Goal: Ask a question

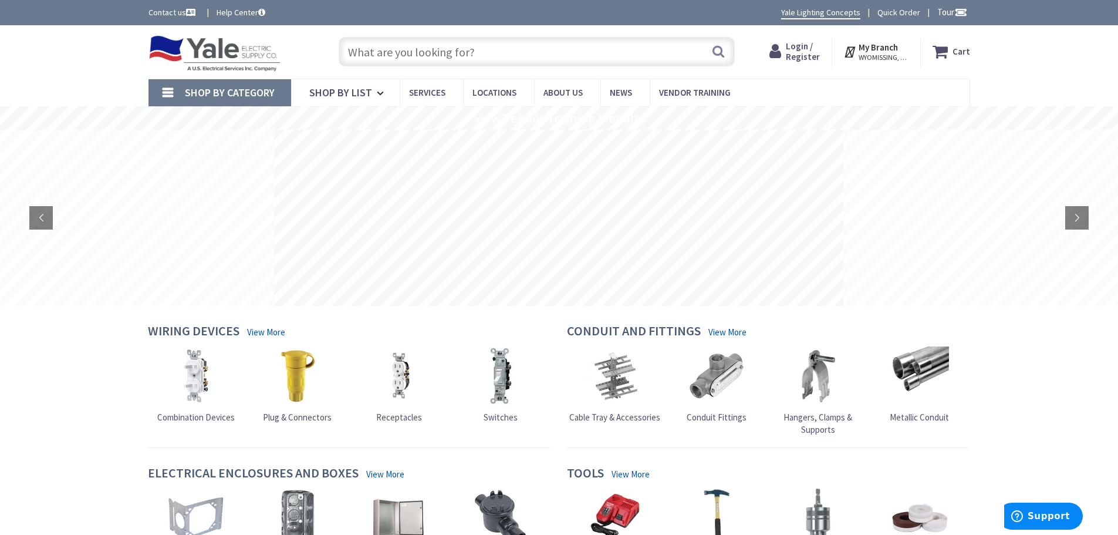
click at [481, 56] on input "text" at bounding box center [537, 51] width 396 height 29
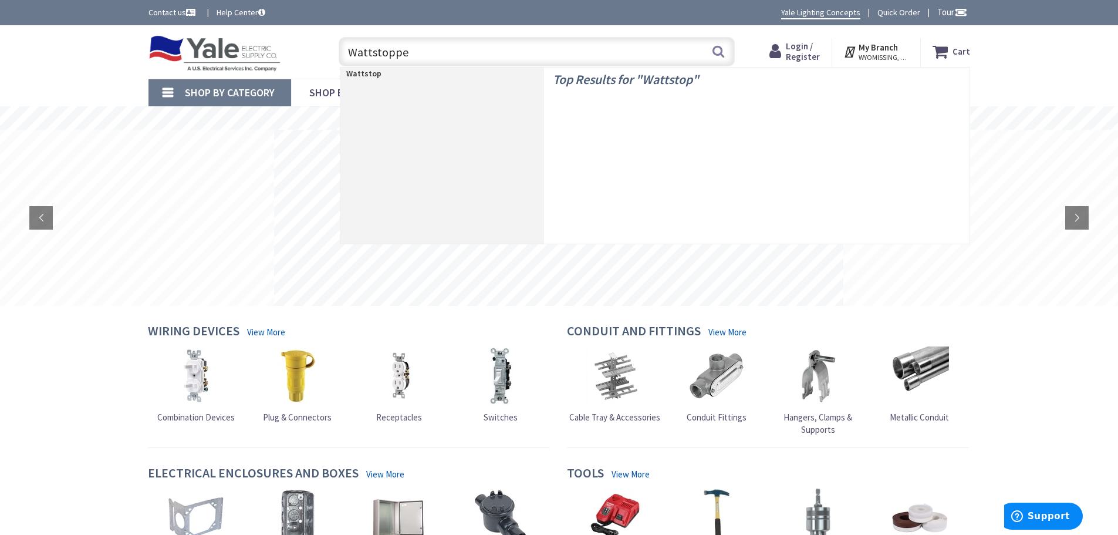
type input "Wattstopper"
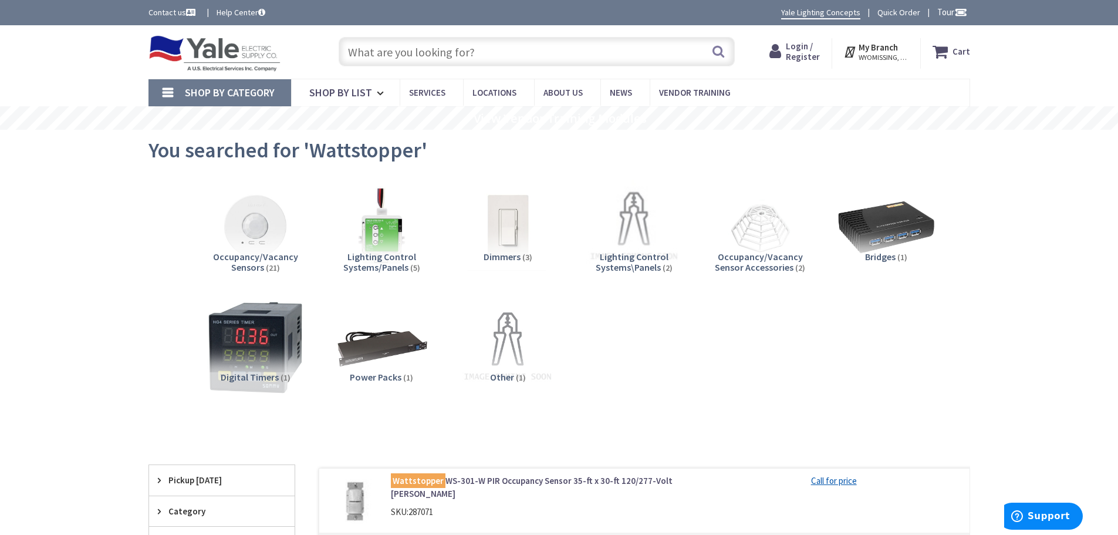
click at [474, 52] on input "text" at bounding box center [537, 51] width 396 height 29
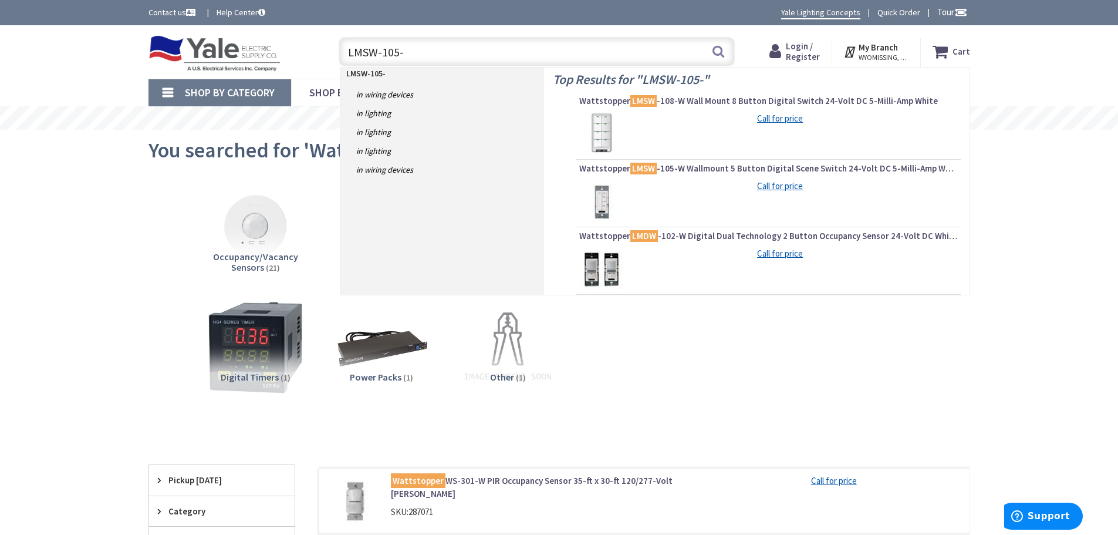
type input "LMSW-105-W"
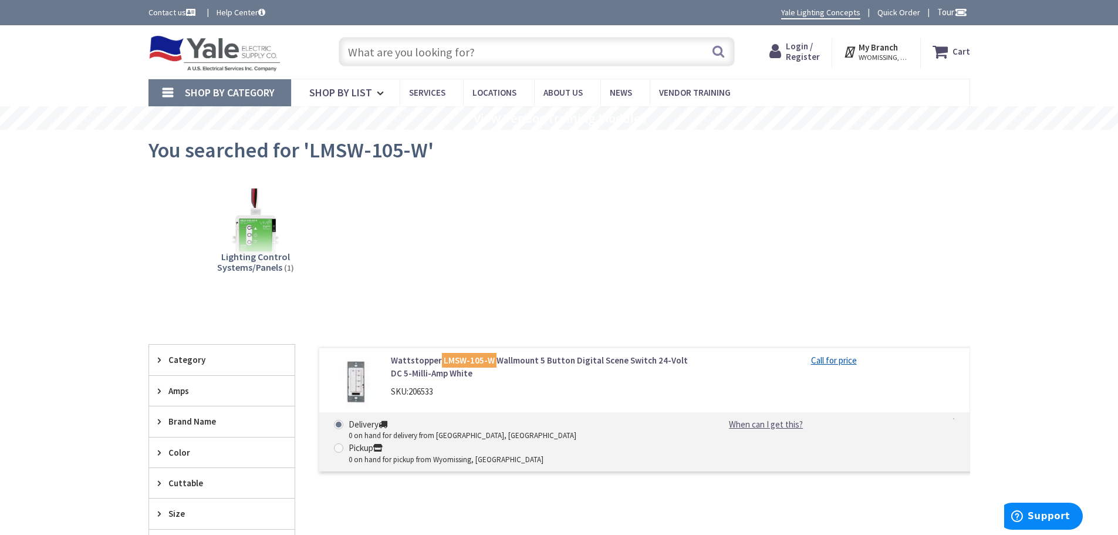
click at [404, 52] on input "text" at bounding box center [537, 51] width 396 height 29
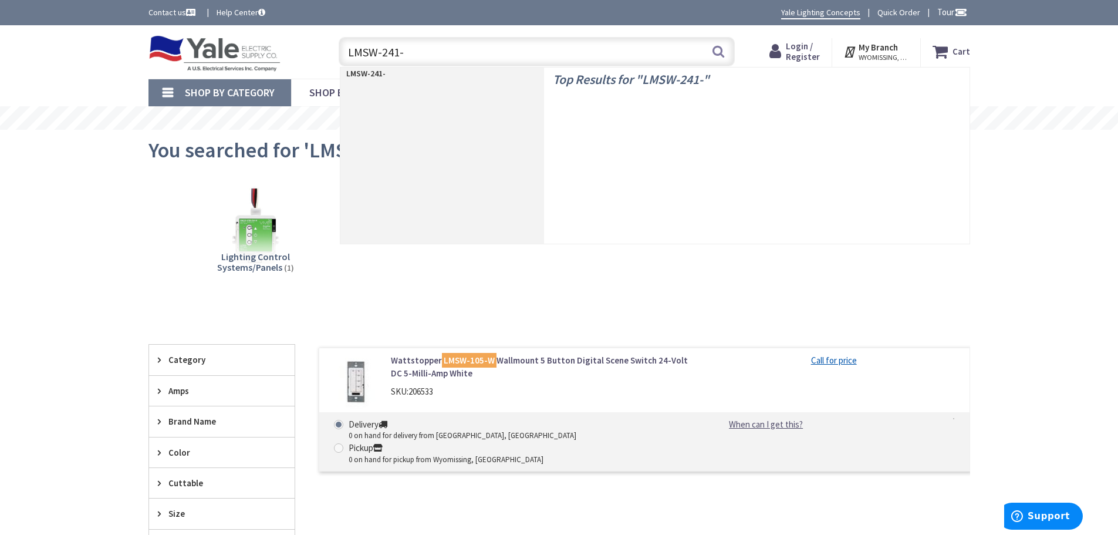
type input "LMSW-241-W"
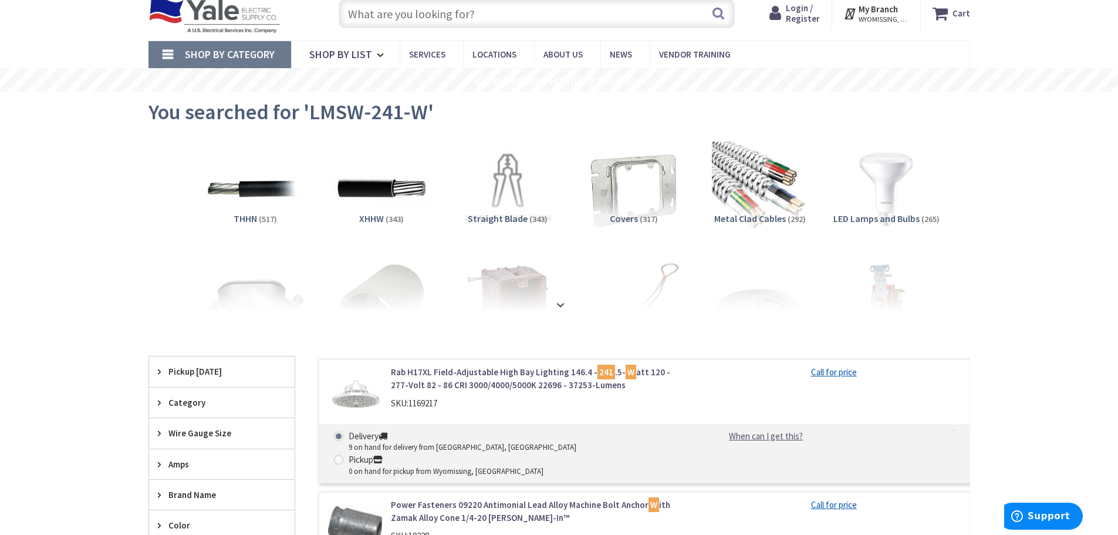
scroll to position [59, 0]
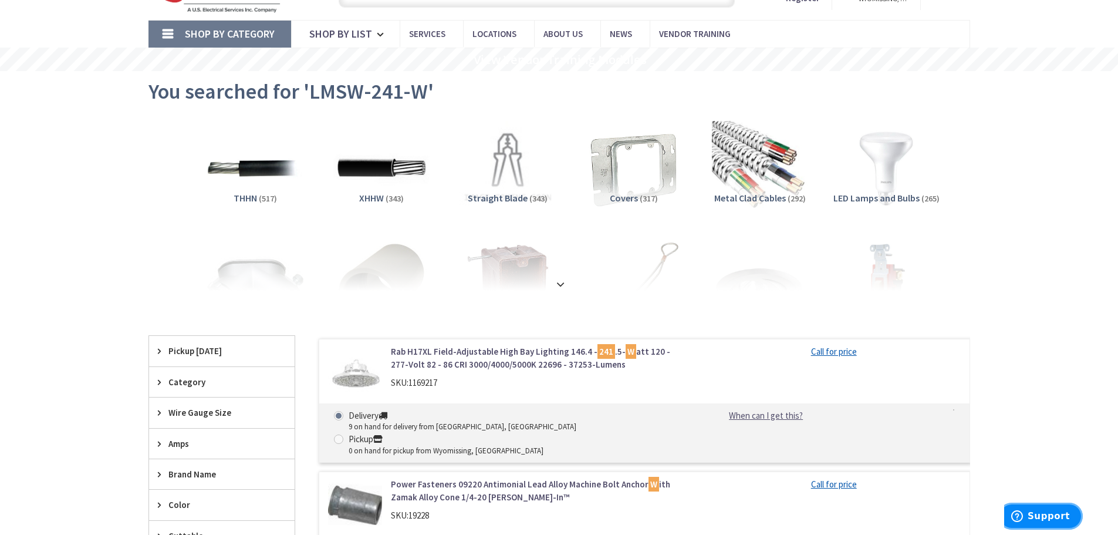
click at [1057, 521] on span "Support" at bounding box center [1049, 516] width 42 height 11
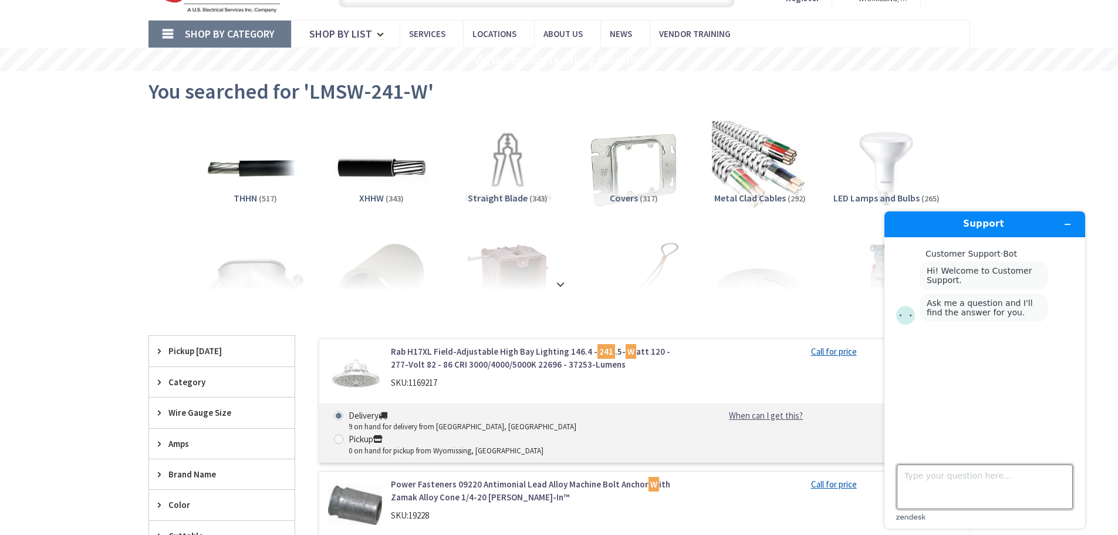
click at [920, 489] on textarea "Type your question here..." at bounding box center [985, 486] width 176 height 45
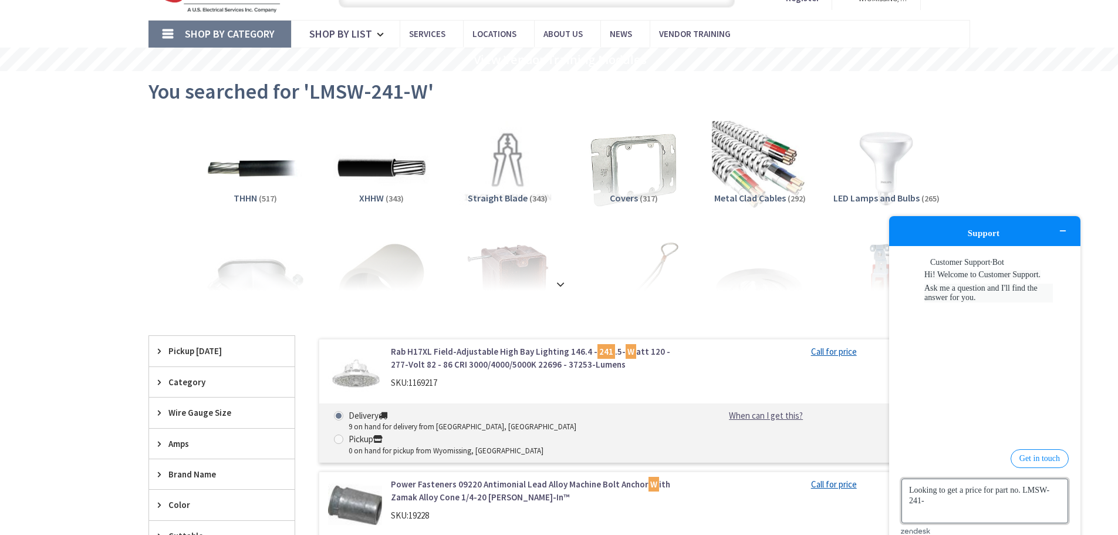
type textarea "Looking to get a price for part no. LMSW-241-W"
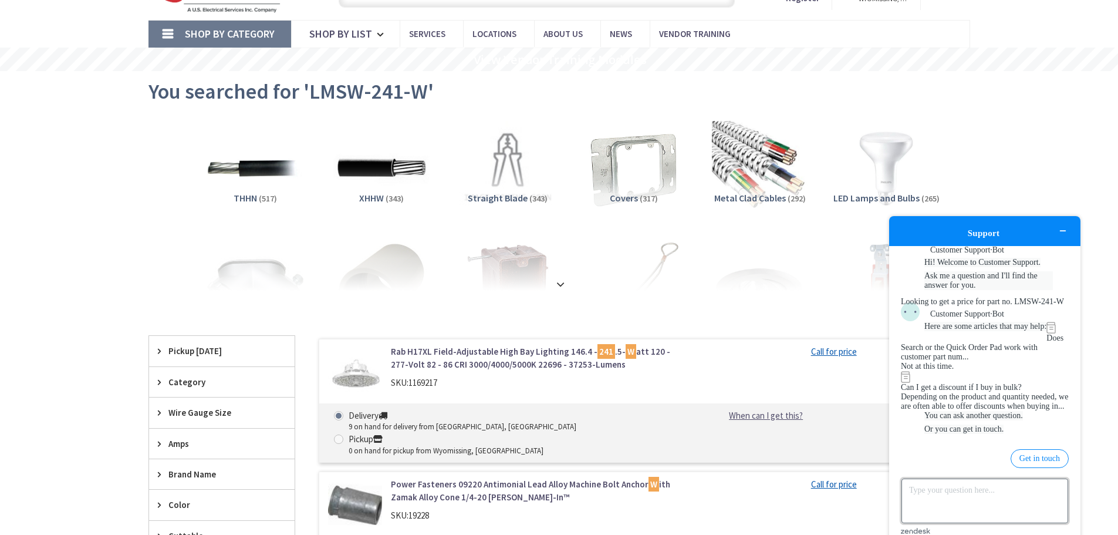
scroll to position [165, 0]
click at [1034, 451] on button "Get in touch" at bounding box center [1040, 458] width 58 height 19
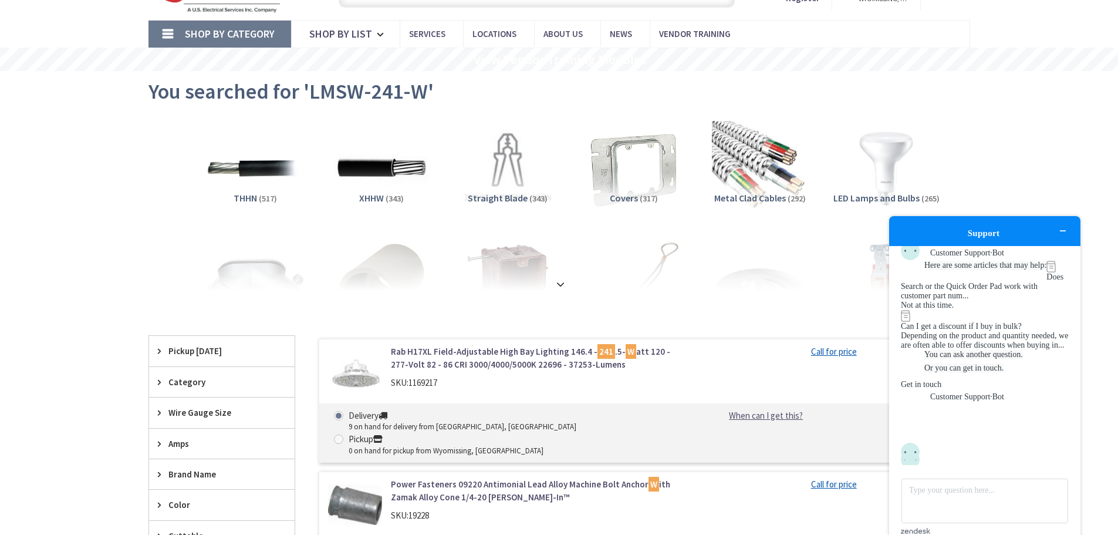
scroll to position [242, 0]
click at [926, 478] on textarea "Type your question here..." at bounding box center [984, 500] width 167 height 45
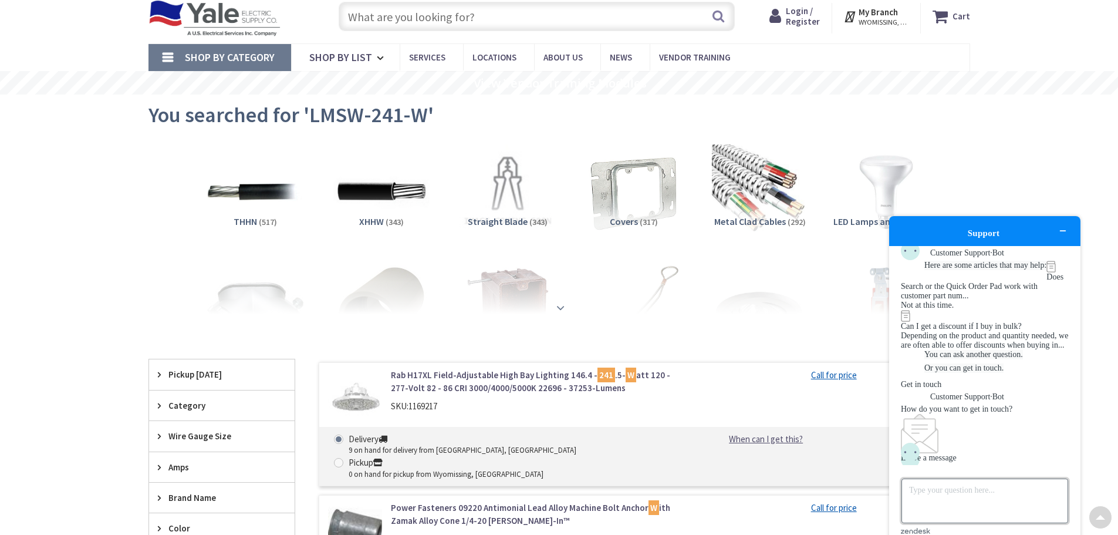
scroll to position [0, 0]
